Goal: Information Seeking & Learning: Learn about a topic

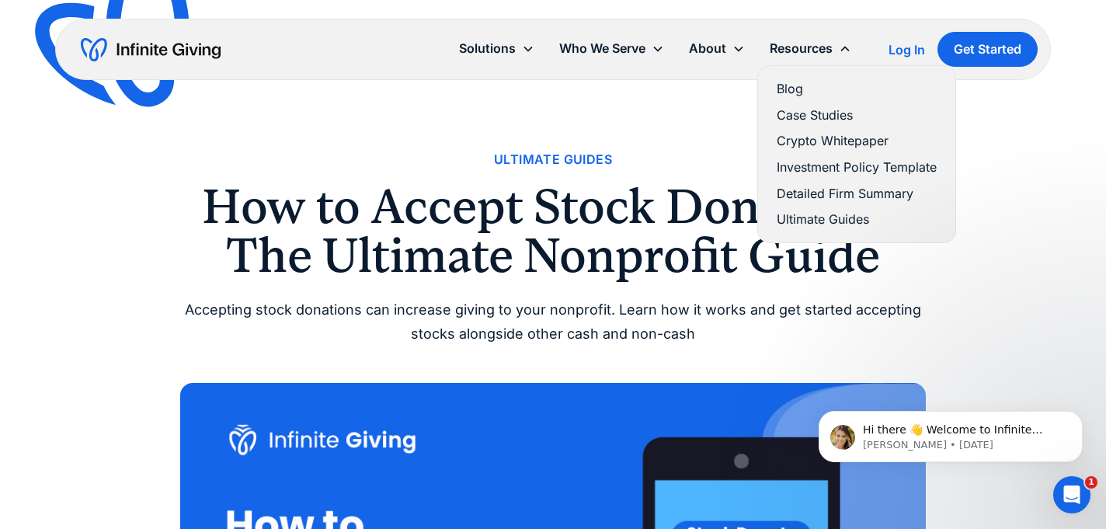
click at [803, 110] on link "Case Studies" at bounding box center [856, 115] width 160 height 21
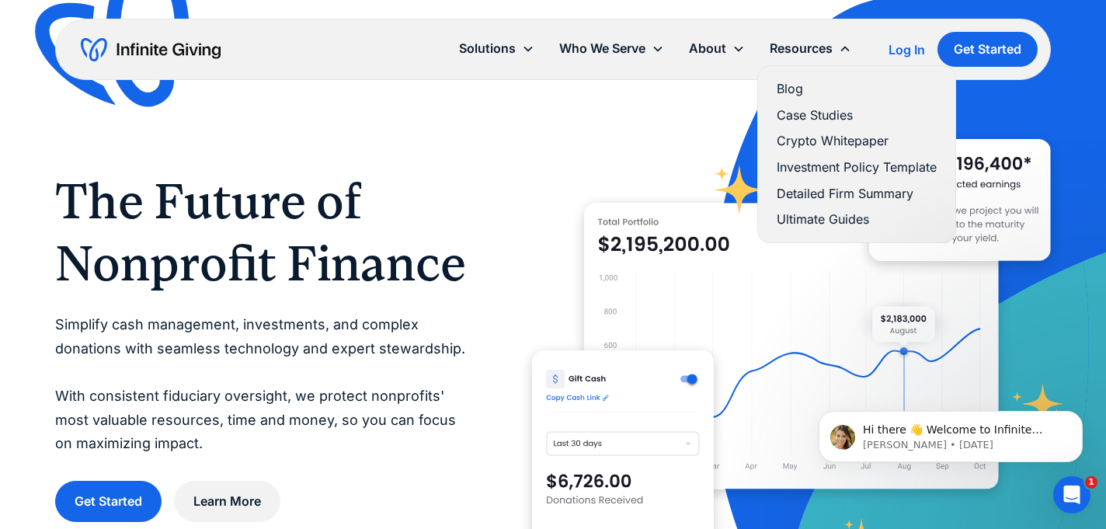
click at [814, 195] on link "Detailed Firm Summary" at bounding box center [856, 193] width 160 height 21
click at [827, 212] on link "Ultimate Guides" at bounding box center [856, 219] width 160 height 21
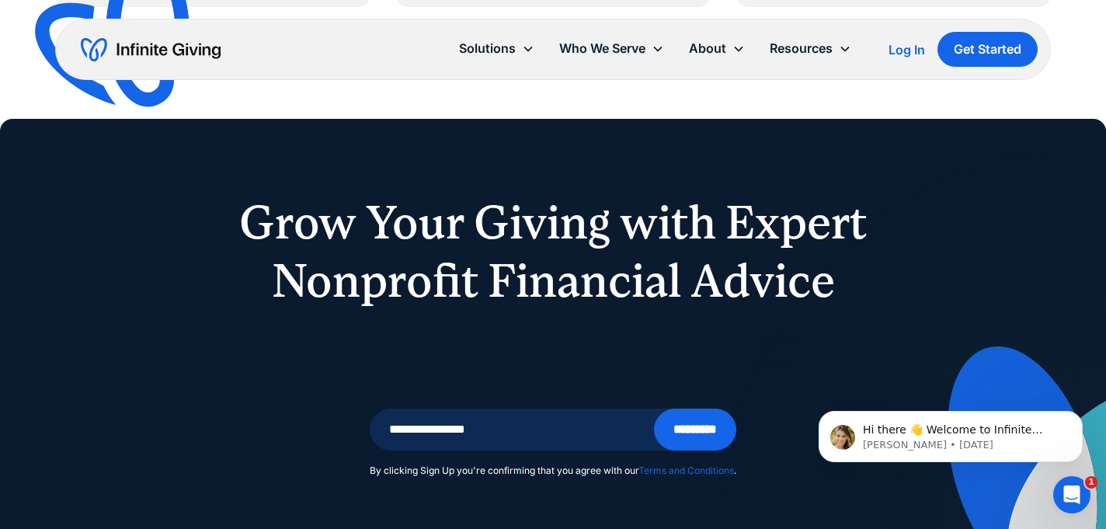
scroll to position [1397, 0]
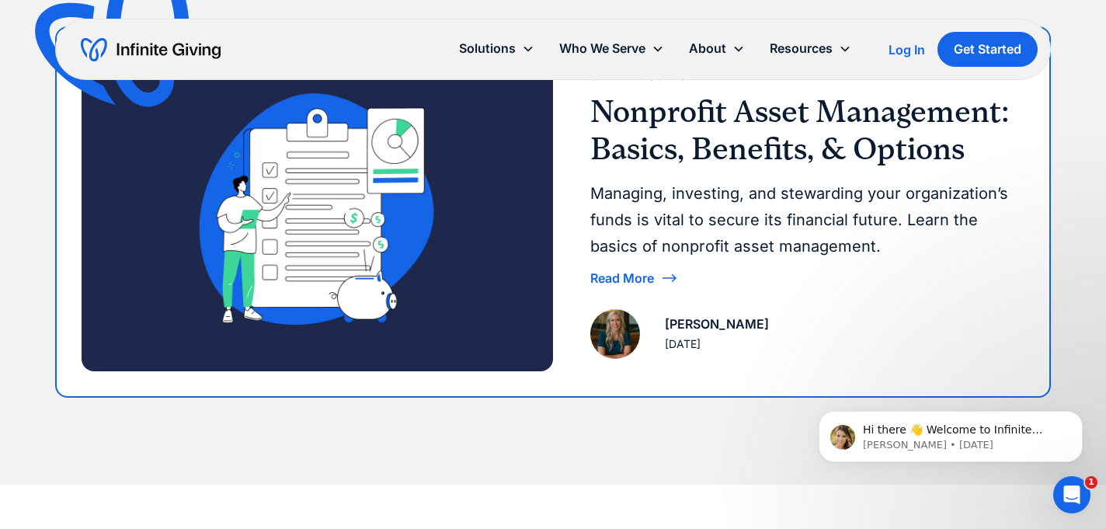
click at [719, 144] on h3 "Nonprofit Asset Management: Basics, Benefits, & Options" at bounding box center [801, 130] width 422 height 75
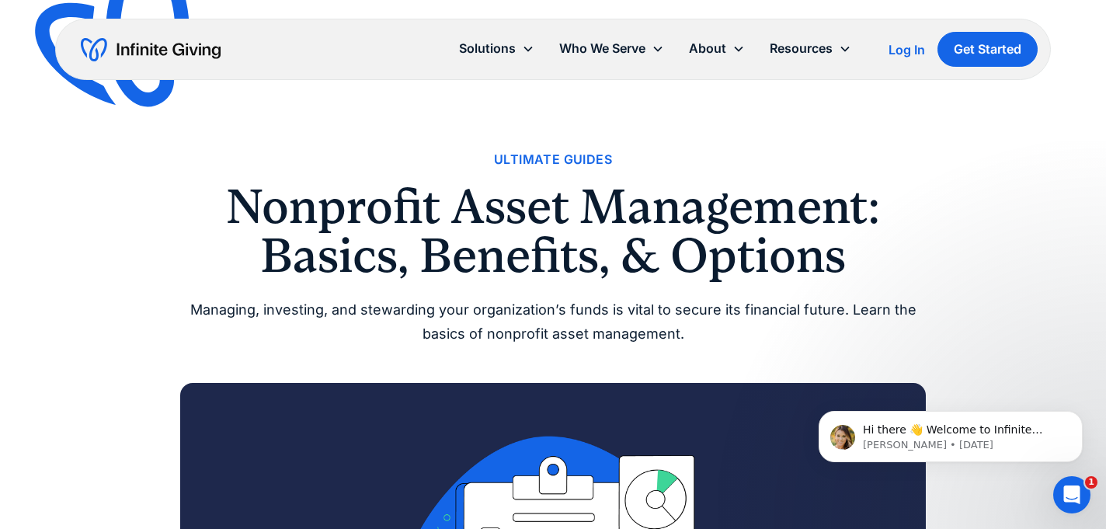
click at [144, 47] on img "home" at bounding box center [151, 49] width 140 height 25
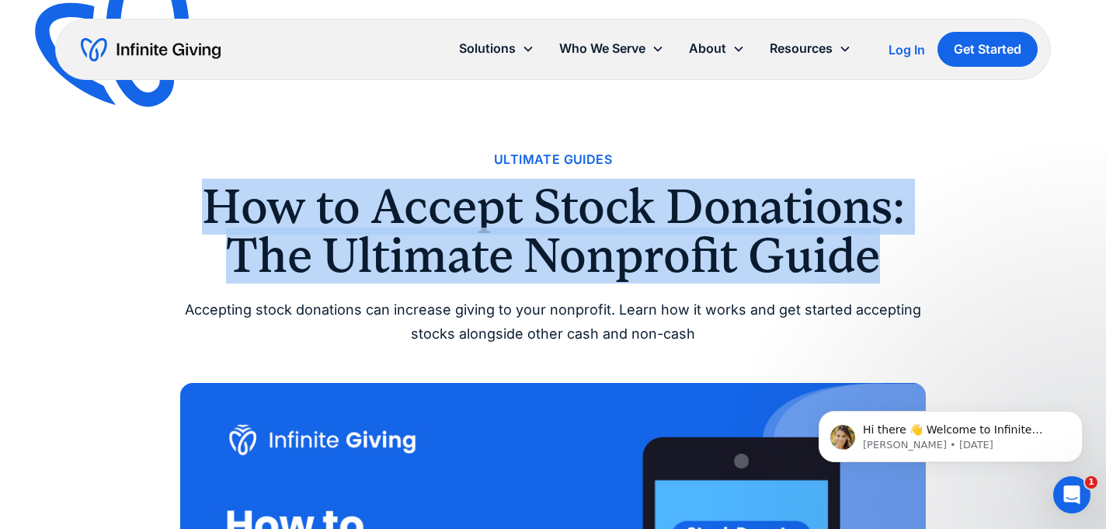
drag, startPoint x: 238, startPoint y: 199, endPoint x: 870, endPoint y: 244, distance: 634.3
click at [870, 244] on h1 "How to Accept Stock Donations: The Ultimate Nonprofit Guide" at bounding box center [552, 230] width 745 height 97
copy h1 "How to Accept Stock Donations: The Ultimate Nonprofit Guide"
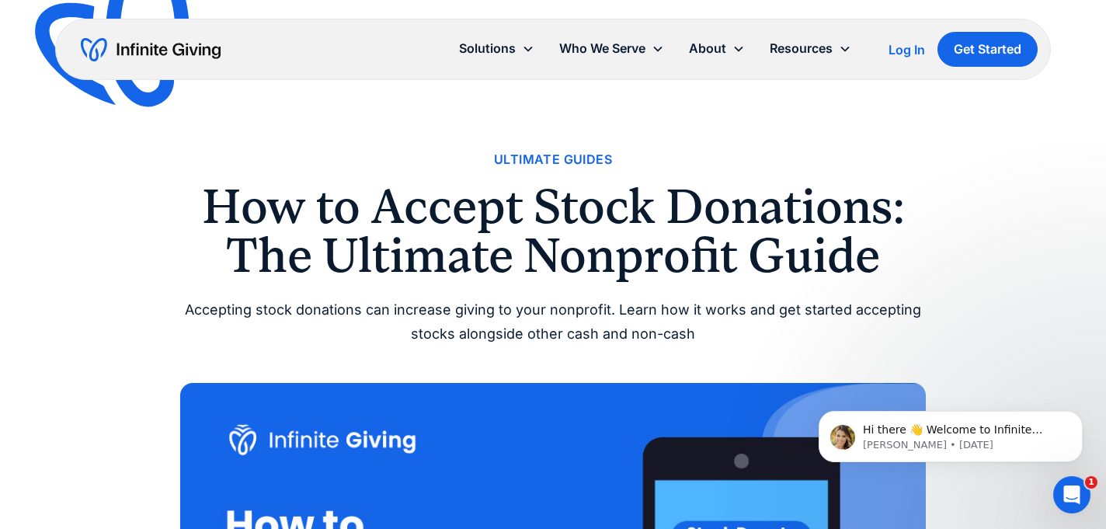
drag, startPoint x: 602, startPoint y: 232, endPoint x: 464, endPoint y: 243, distance: 138.6
click at [602, 232] on h1 "How to Accept Stock Donations: The Ultimate Nonprofit Guide" at bounding box center [552, 230] width 745 height 97
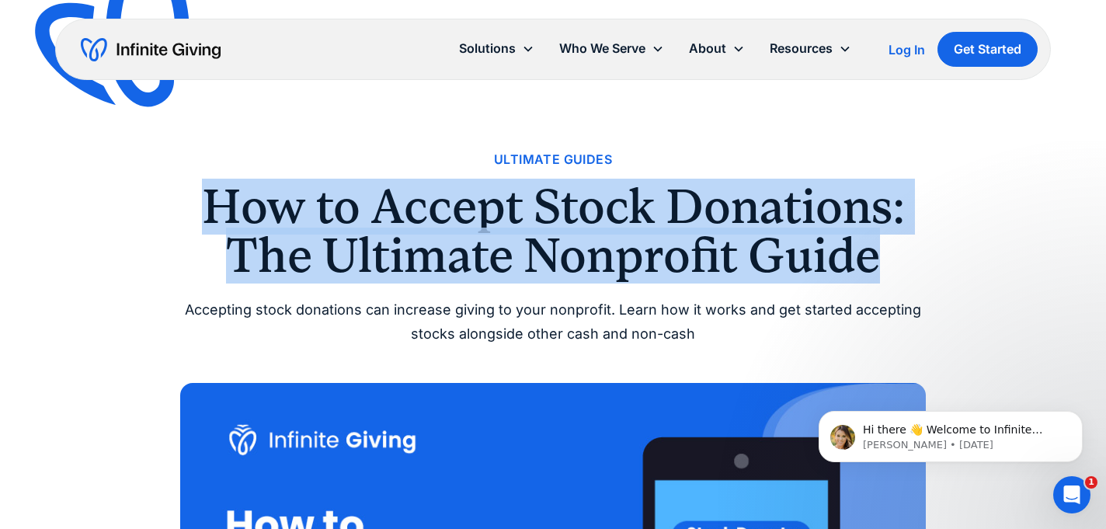
drag, startPoint x: 338, startPoint y: 203, endPoint x: 930, endPoint y: 269, distance: 596.0
copy h1 "How to Accept Stock Donations: The Ultimate Nonprofit Guide"
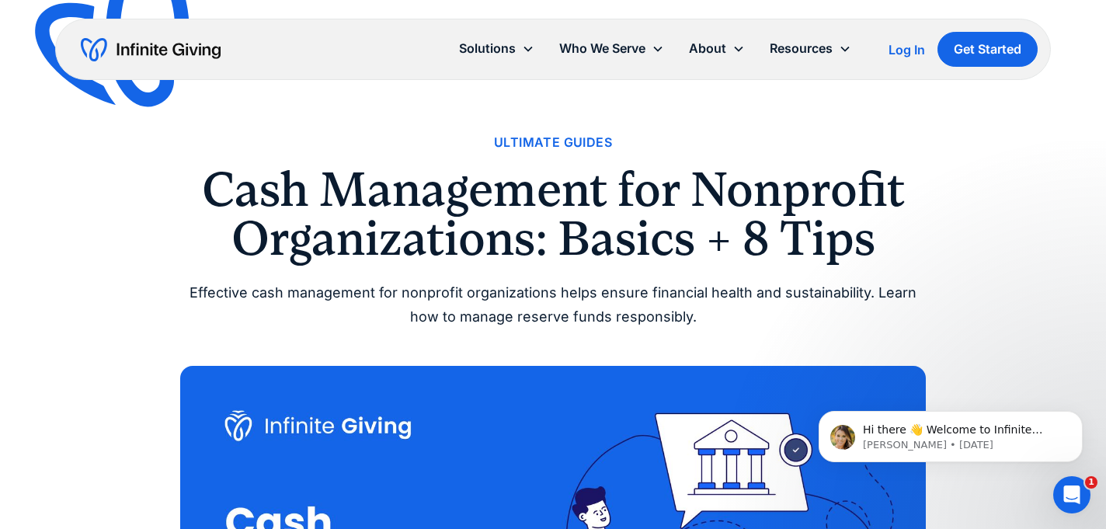
scroll to position [42, 0]
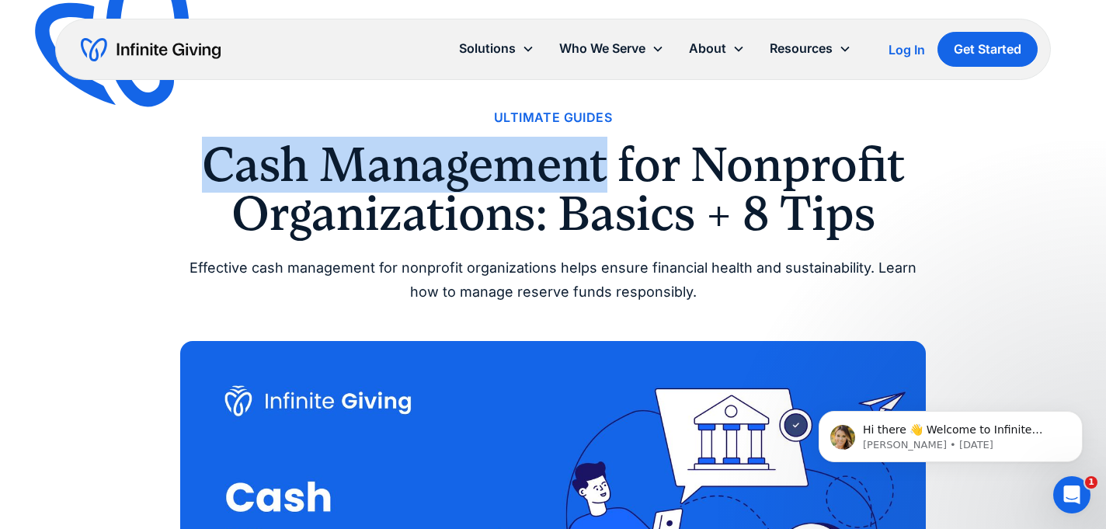
drag, startPoint x: 213, startPoint y: 158, endPoint x: 602, endPoint y: 160, distance: 389.7
click at [602, 160] on h1 "Cash Management for Nonprofit Organizations: Basics + 8 Tips" at bounding box center [552, 189] width 745 height 97
copy h1 "Cash Management"
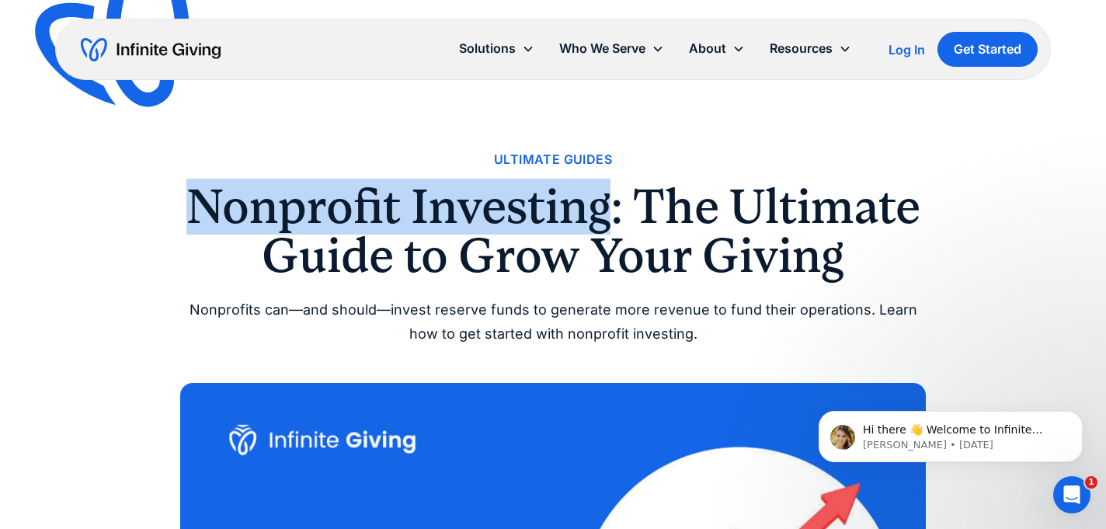
drag, startPoint x: 604, startPoint y: 208, endPoint x: 174, endPoint y: 204, distance: 430.1
copy h1 "Nonprofit Investing"
